Goal: Task Accomplishment & Management: Manage account settings

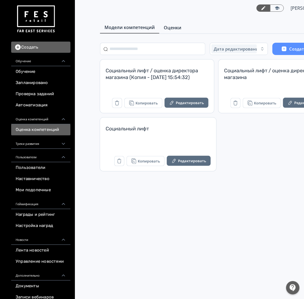
click at [165, 26] on span "Оценки" at bounding box center [173, 27] width 18 height 7
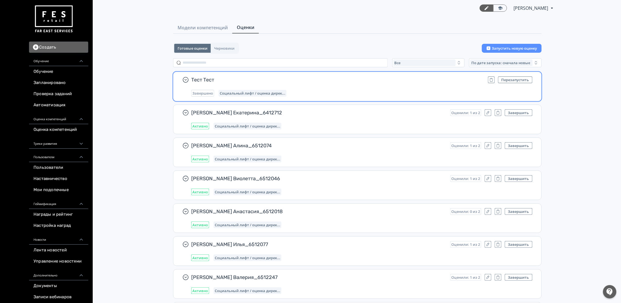
click at [304, 85] on div "Тест Тест Перезапустить Завершено Социальный лифт / оценка дирек..." at bounding box center [361, 87] width 341 height 20
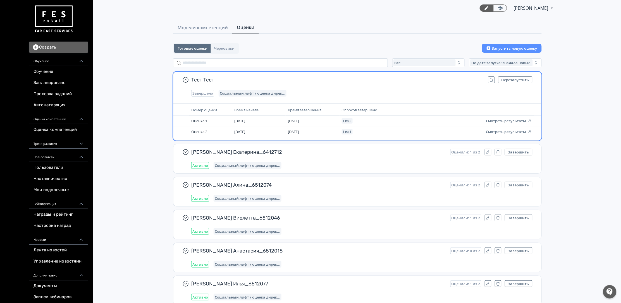
click at [304, 78] on span "Тест Тест" at bounding box center [337, 80] width 292 height 7
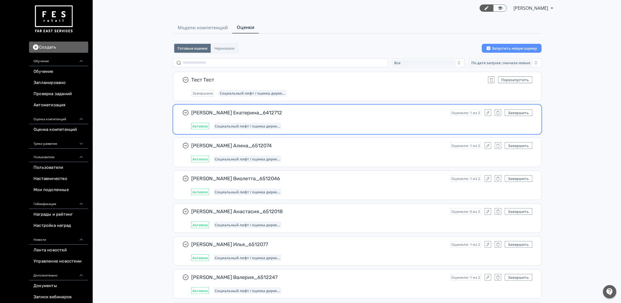
click at [304, 114] on span "[PERSON_NAME] Екатерина_6412712" at bounding box center [318, 112] width 255 height 7
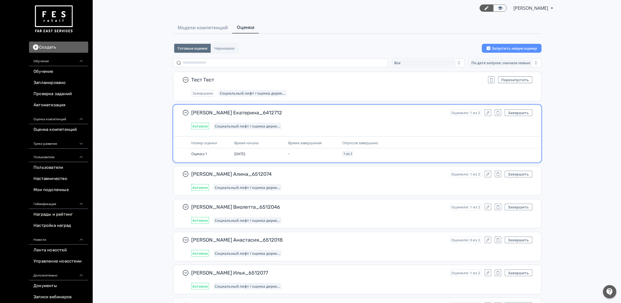
click at [304, 114] on span "[PERSON_NAME] Екатерина_6412712" at bounding box center [318, 112] width 255 height 7
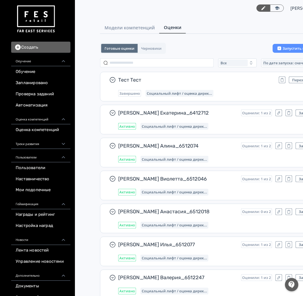
click at [92, 6] on div "[PERSON_NAME] PRO Повысьте эффективность платформы при помощи дополнительных во…" at bounding box center [216, 8] width 283 height 16
click at [43, 129] on link "Оценка компетенций" at bounding box center [40, 129] width 59 height 11
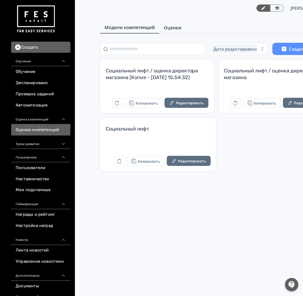
click at [176, 25] on span "Оценки" at bounding box center [173, 27] width 18 height 7
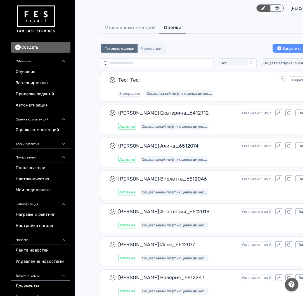
click at [238, 11] on div "[PERSON_NAME] PRO Повысьте эффективность платформы при помощи дополнительных во…" at bounding box center [216, 8] width 231 height 16
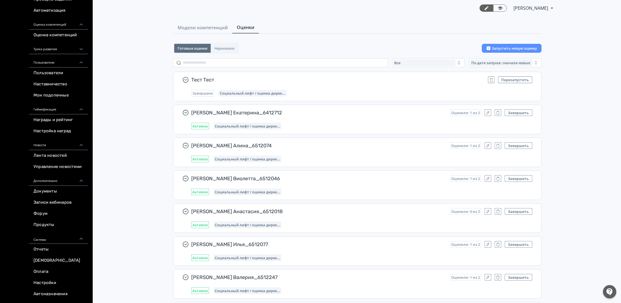
scroll to position [95, 0]
click at [58, 279] on link "Настройки" at bounding box center [58, 283] width 59 height 11
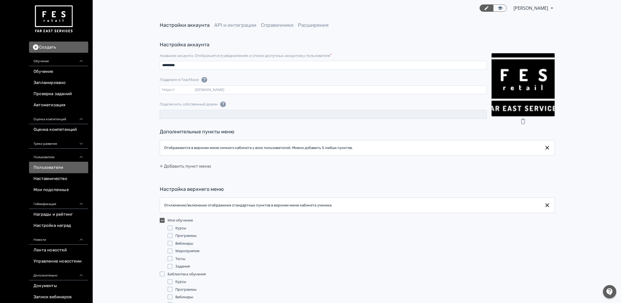
click at [53, 168] on link "Пользователи" at bounding box center [58, 167] width 59 height 11
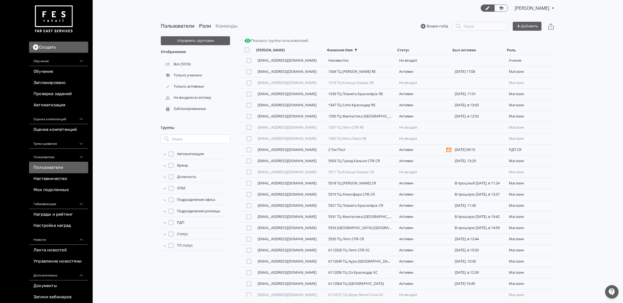
click at [202, 28] on link "Роли" at bounding box center [205, 26] width 12 height 6
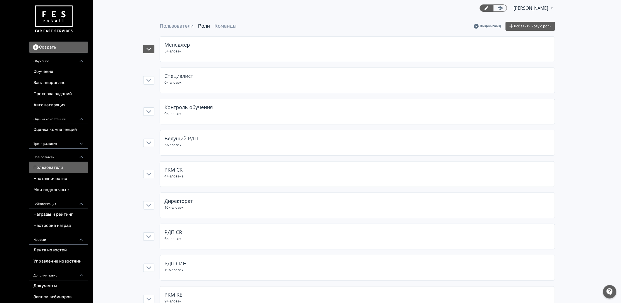
click at [276, 47] on div "Менеджер" at bounding box center [357, 45] width 386 height 8
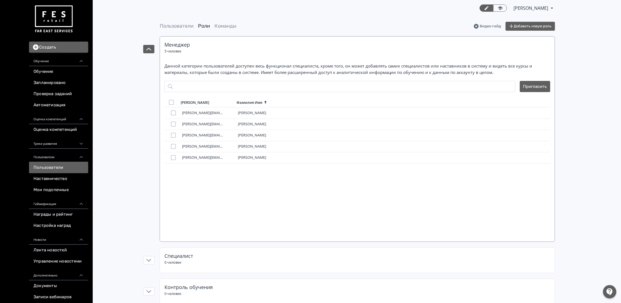
click at [256, 43] on div "Менеджер" at bounding box center [357, 45] width 386 height 8
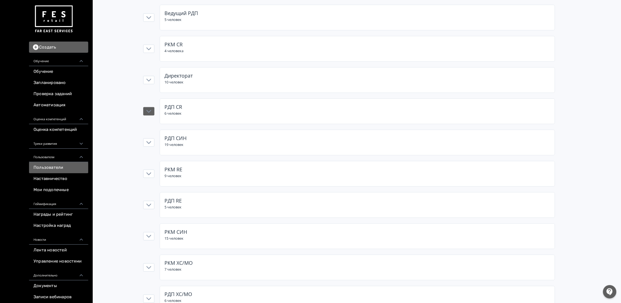
scroll to position [209, 0]
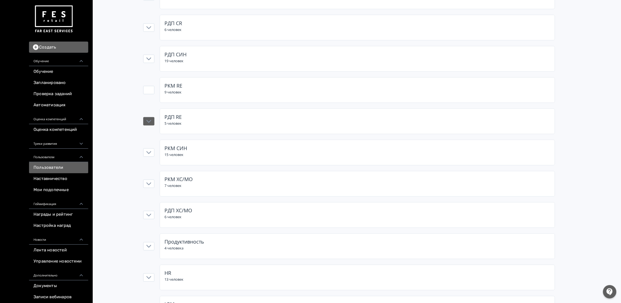
click at [237, 114] on div "РДП RE" at bounding box center [357, 117] width 386 height 8
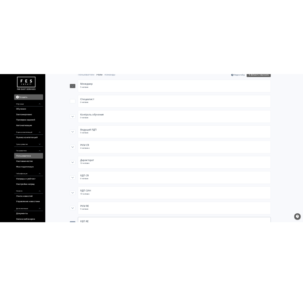
scroll to position [0, 0]
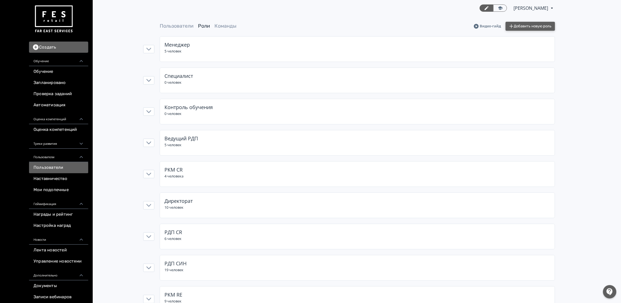
click at [304, 22] on button "Добавить новую роль" at bounding box center [530, 26] width 49 height 9
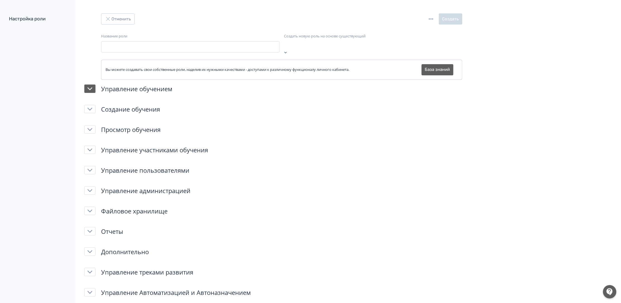
click at [123, 85] on div "Управление обучением" at bounding box center [281, 88] width 361 height 9
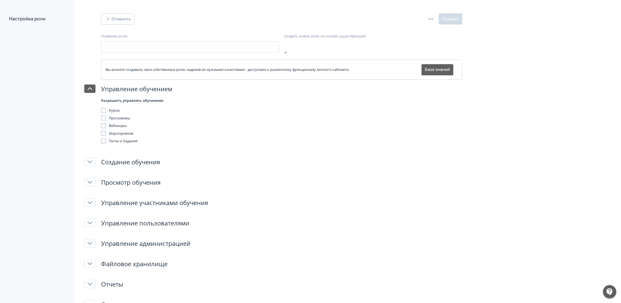
click at [123, 87] on div "Управление обучением" at bounding box center [281, 88] width 361 height 9
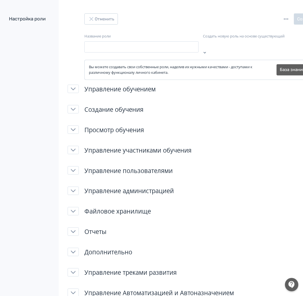
click at [197, 12] on div "Отменить Создать Название роли Создать новую роль на основе существующей Вы мож…" at bounding box center [167, 171] width 335 height 342
click at [118, 85] on div "Управление обучением" at bounding box center [200, 88] width 233 height 9
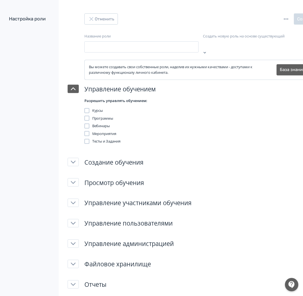
click at [127, 85] on div "Управление обучением" at bounding box center [200, 88] width 233 height 9
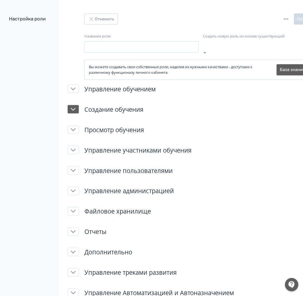
click at [129, 112] on div "Создание обучения" at bounding box center [200, 109] width 233 height 9
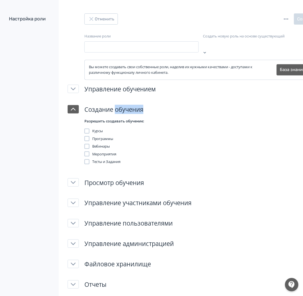
click at [129, 112] on div "Создание обучения" at bounding box center [200, 109] width 233 height 9
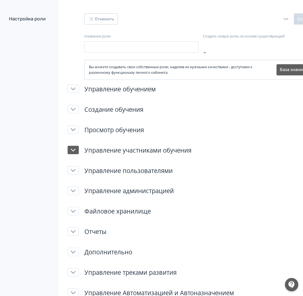
click at [137, 148] on div "Управление участниками обучения" at bounding box center [200, 149] width 233 height 9
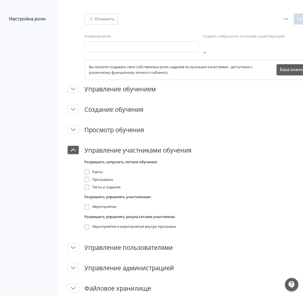
click at [137, 148] on div "Управление участниками обучения" at bounding box center [200, 149] width 233 height 9
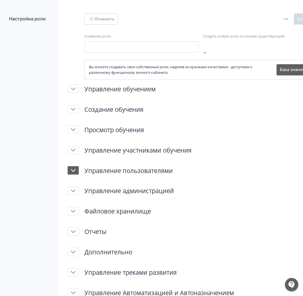
click at [172, 171] on div "Управление пользователями" at bounding box center [200, 170] width 233 height 9
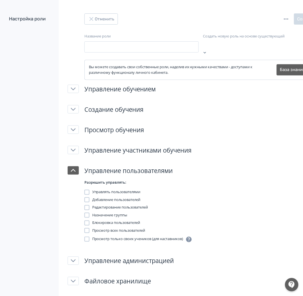
click at [158, 172] on div "Управление пользователями" at bounding box center [200, 170] width 233 height 9
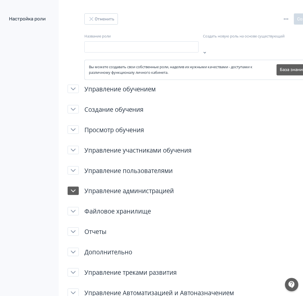
click at [137, 186] on div "Управление администрацией" at bounding box center [200, 190] width 233 height 9
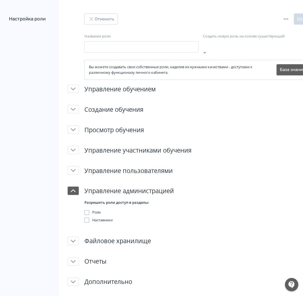
click at [142, 186] on div "Управление администрацией" at bounding box center [200, 190] width 233 height 9
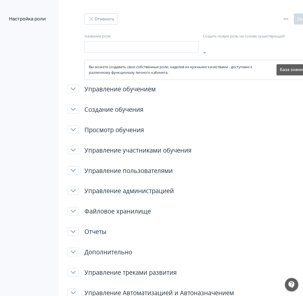
click at [130, 205] on form "Название роли Создать новую роль на основе существующей Вы можете создавать сво…" at bounding box center [200, 166] width 233 height 264
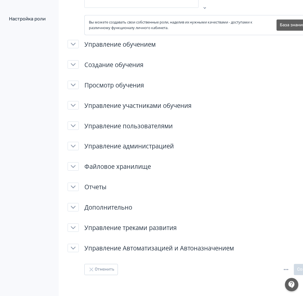
scroll to position [45, 0]
click at [121, 205] on div "Дополнительно" at bounding box center [200, 206] width 233 height 9
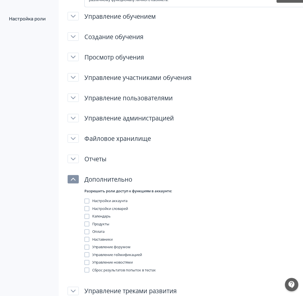
scroll to position [87, 0]
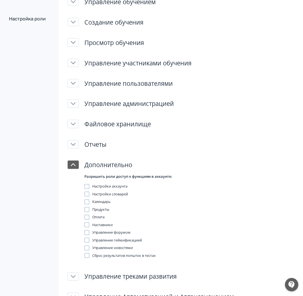
click at [115, 165] on div "Дополнительно" at bounding box center [200, 164] width 233 height 9
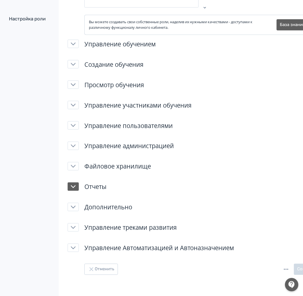
click at [94, 184] on div "Отчеты" at bounding box center [200, 186] width 233 height 9
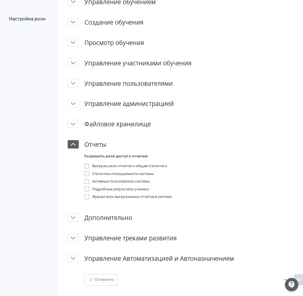
click at [99, 142] on div "Отчеты" at bounding box center [200, 144] width 233 height 9
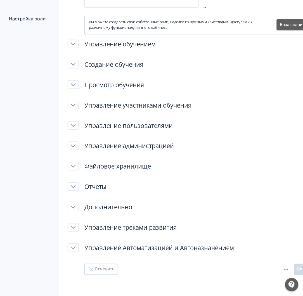
click at [165, 232] on form "Название роли Создать новую роль на основе существующей Вы можете создавать сво…" at bounding box center [200, 121] width 233 height 264
click at [161, 229] on div "Управление треками развития" at bounding box center [200, 227] width 233 height 9
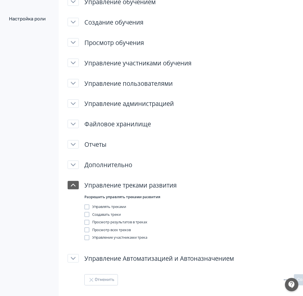
click at [135, 181] on div "Управление треками развития" at bounding box center [200, 185] width 233 height 9
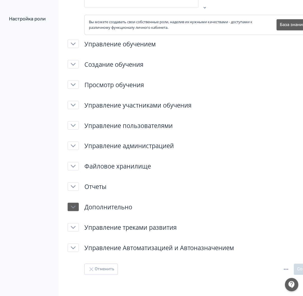
click at [111, 207] on div "Дополнительно" at bounding box center [200, 206] width 233 height 9
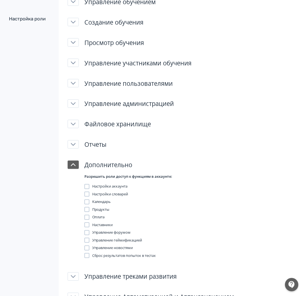
click at [111, 162] on div "Дополнительно" at bounding box center [200, 164] width 233 height 9
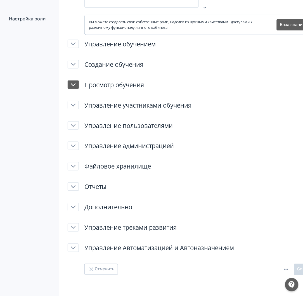
scroll to position [0, 0]
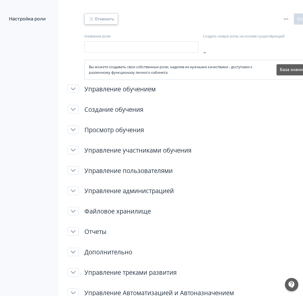
click at [107, 23] on button "Отменить" at bounding box center [101, 18] width 34 height 11
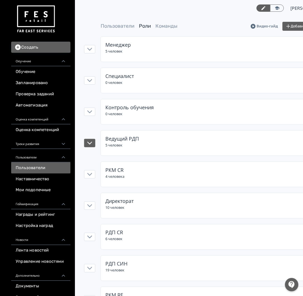
click at [153, 136] on div "Ведущий РДП" at bounding box center [216, 139] width 222 height 8
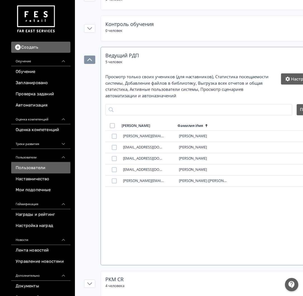
scroll to position [84, 0]
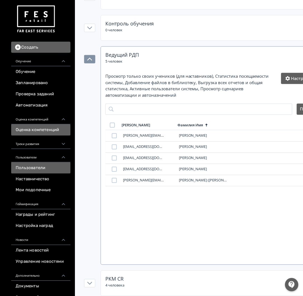
click at [46, 132] on link "Оценка компетенций" at bounding box center [40, 129] width 59 height 11
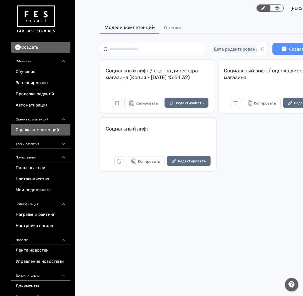
click at [173, 33] on link "Оценки" at bounding box center [172, 27] width 27 height 11
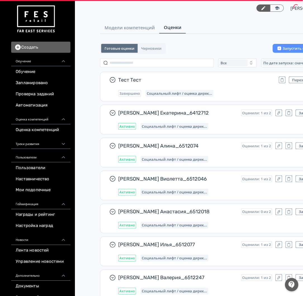
click at [173, 31] on link "Оценки" at bounding box center [172, 28] width 27 height 12
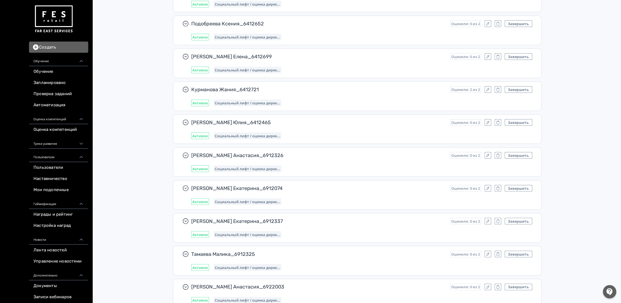
scroll to position [879, 0]
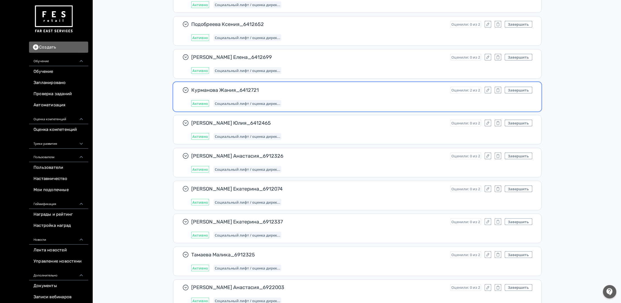
click at [304, 98] on div "Курманова Жания_6412721 Оценили: 2 из 2 Завершить Активно Социальный лифт / оце…" at bounding box center [361, 97] width 341 height 20
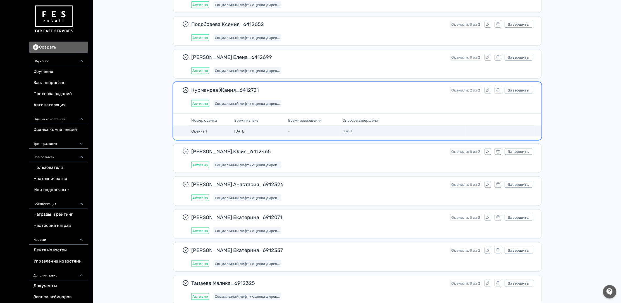
click at [304, 131] on td "2 из 2" at bounding box center [403, 131] width 126 height 11
click at [200, 134] on span "Оценка 1" at bounding box center [199, 131] width 16 height 5
click at [304, 92] on span "Курманова Жания_6412721" at bounding box center [318, 90] width 255 height 7
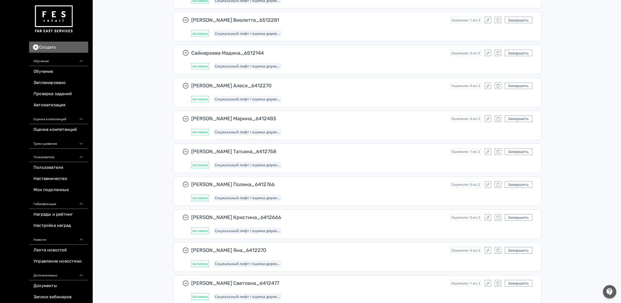
scroll to position [168, 0]
